Goal: Navigation & Orientation: Find specific page/section

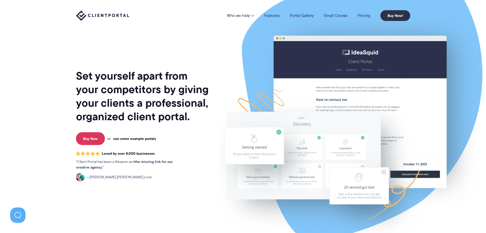
click at [138, 138] on link "see some example portals" at bounding box center [134, 138] width 43 height 5
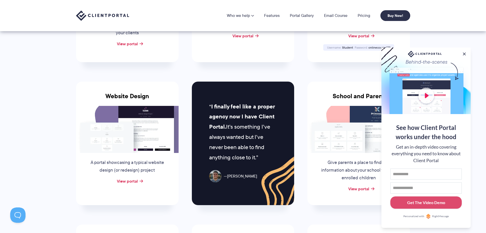
scroll to position [179, 0]
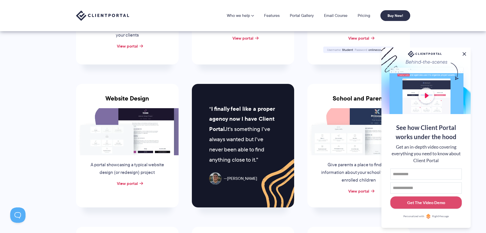
click at [464, 53] on button at bounding box center [464, 54] width 6 height 6
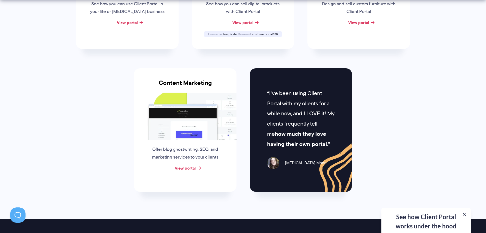
scroll to position [485, 0]
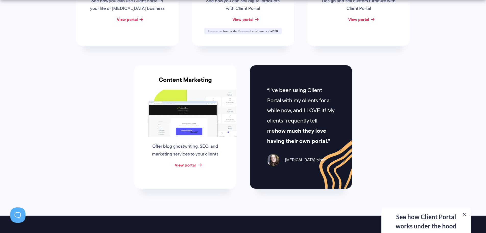
click at [190, 164] on link "View portal" at bounding box center [185, 165] width 21 height 6
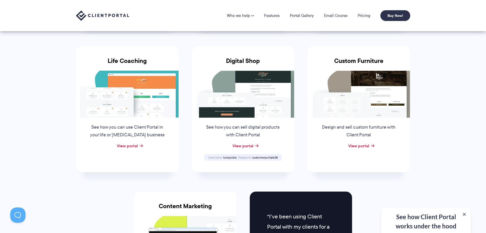
scroll to position [332, 0]
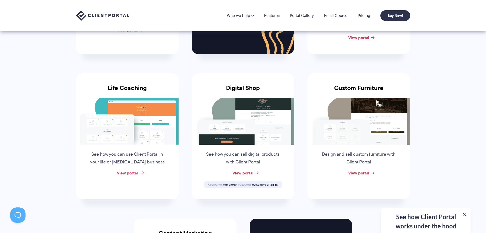
click at [127, 173] on link "View portal" at bounding box center [127, 172] width 21 height 6
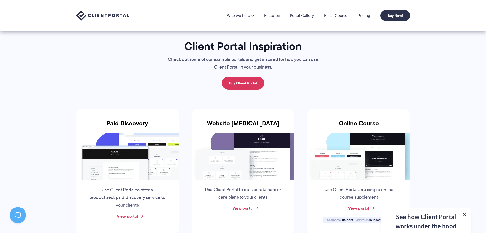
scroll to position [0, 0]
